Goal: Information Seeking & Learning: Find specific fact

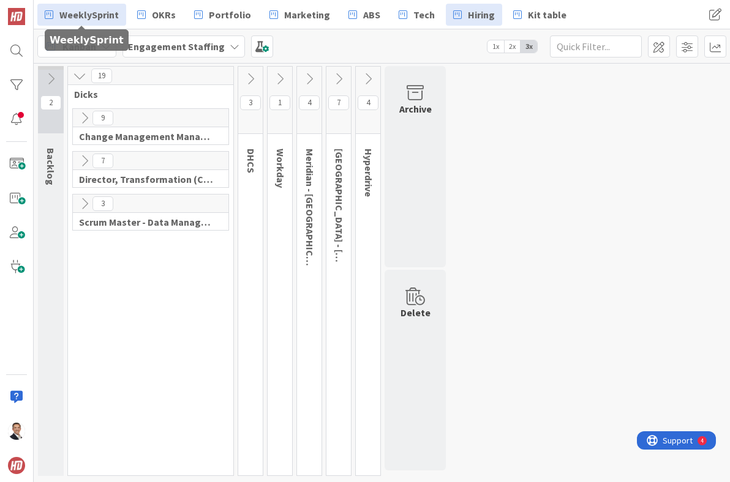
click at [89, 14] on span "WeeklySprint" at bounding box center [88, 14] width 59 height 15
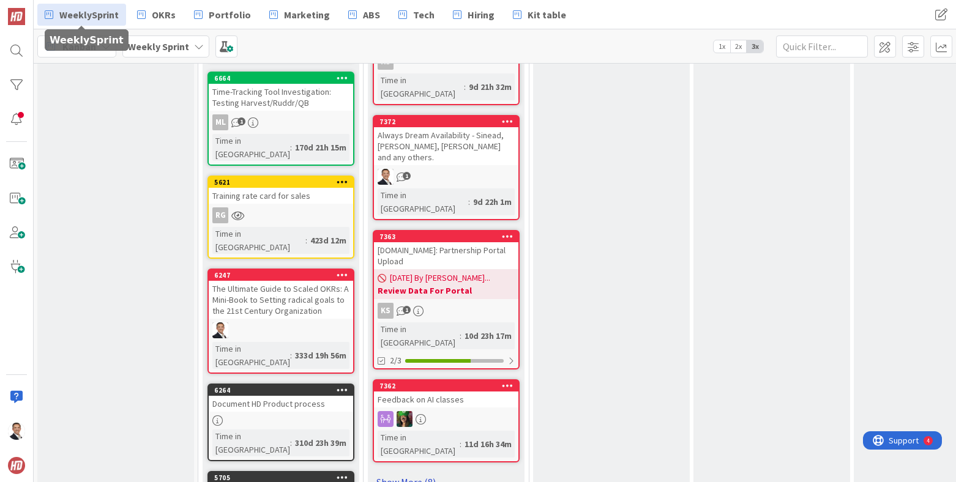
scroll to position [1233, 1]
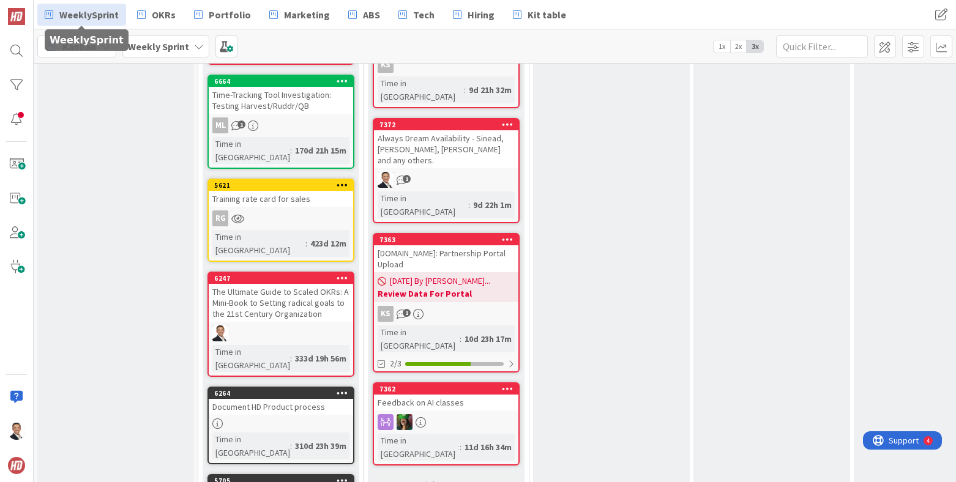
click at [423, 476] on link "Show More (8)" at bounding box center [446, 486] width 147 height 20
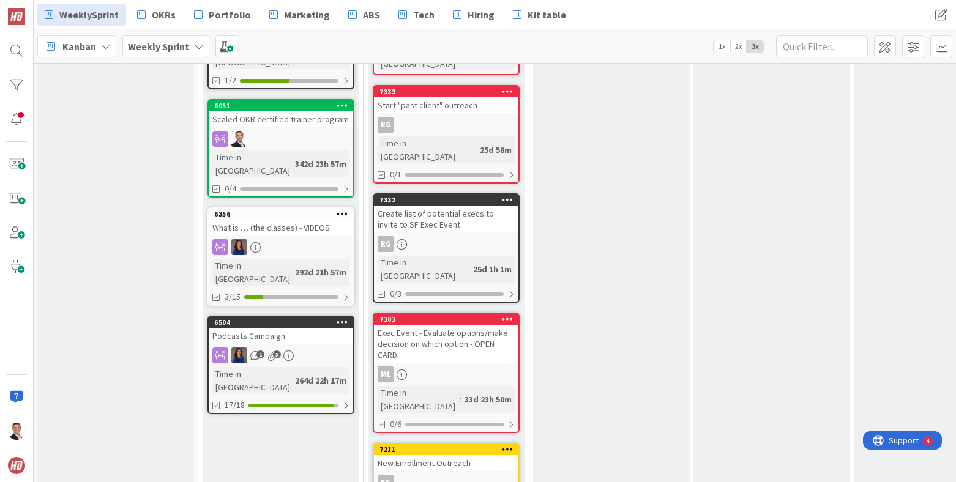
scroll to position [1720, 1]
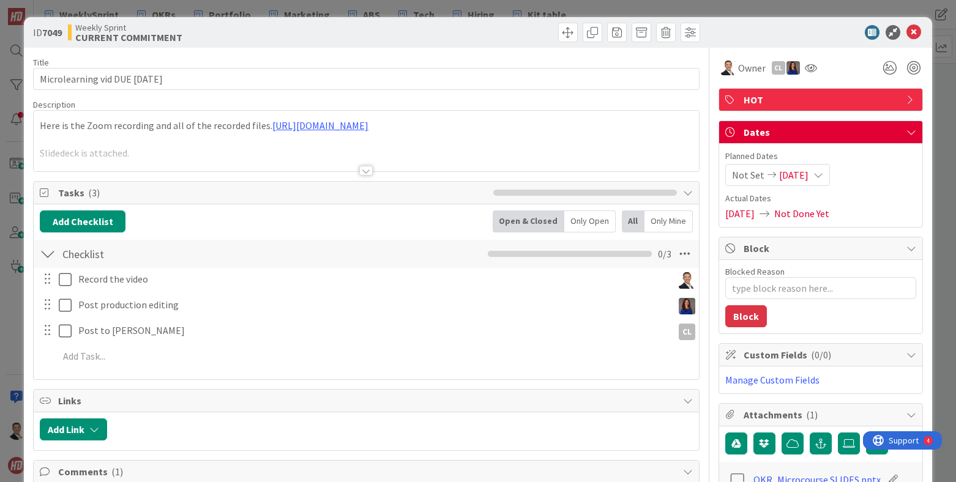
click at [250, 138] on div "Here is the Zoom recording and all of the recorded files. [URL][DOMAIN_NAME] Sl…" at bounding box center [366, 143] width 665 height 55
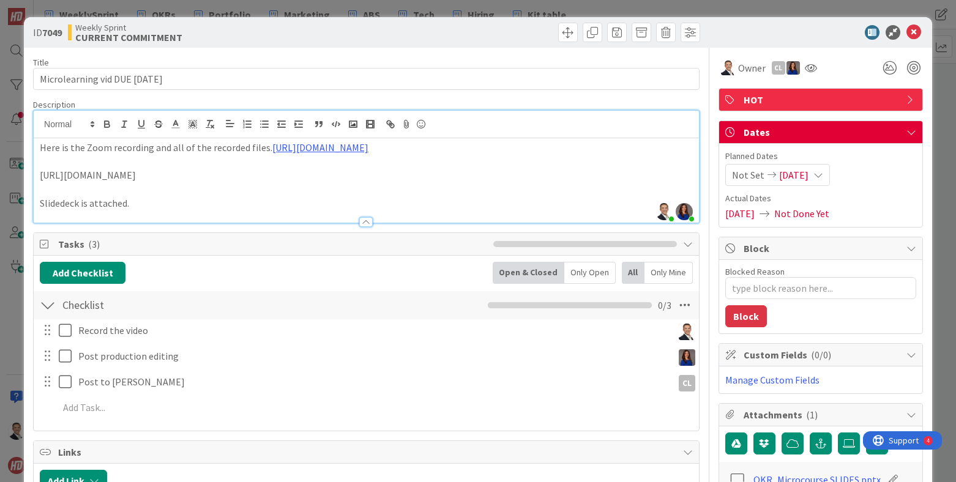
drag, startPoint x: 266, startPoint y: 148, endPoint x: 274, endPoint y: 165, distance: 18.9
click at [274, 155] on p "Here is the Zoom recording and all of the recorded files. [URL][DOMAIN_NAME]" at bounding box center [366, 148] width 653 height 14
click at [272, 148] on link "[URL][DOMAIN_NAME]" at bounding box center [320, 147] width 96 height 12
type textarea "x"
click at [663, 60] on div "Title 35 / 128" at bounding box center [366, 62] width 667 height 11
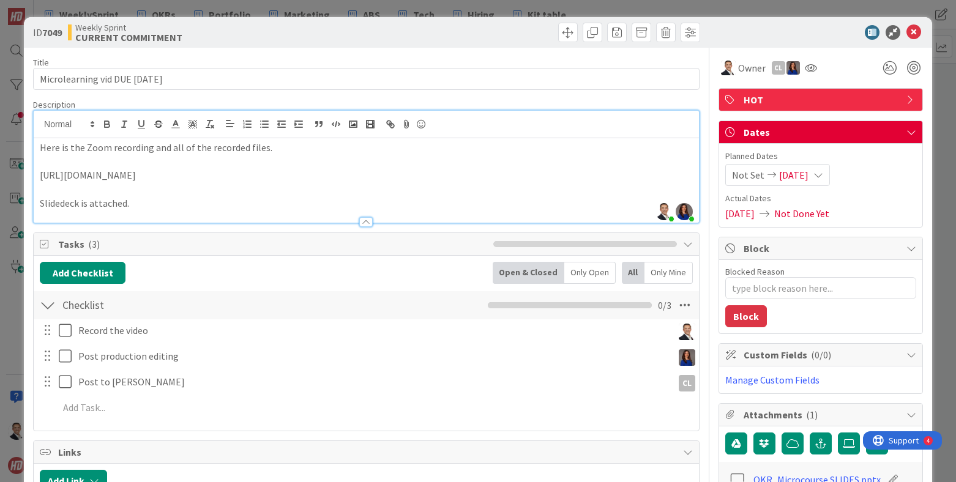
click at [729, 40] on div "ID 7049 Weekly Sprint CURRENT COMMITMENT" at bounding box center [478, 32] width 909 height 31
click at [729, 37] on icon at bounding box center [914, 32] width 15 height 15
